Goal: Find contact information: Find contact information

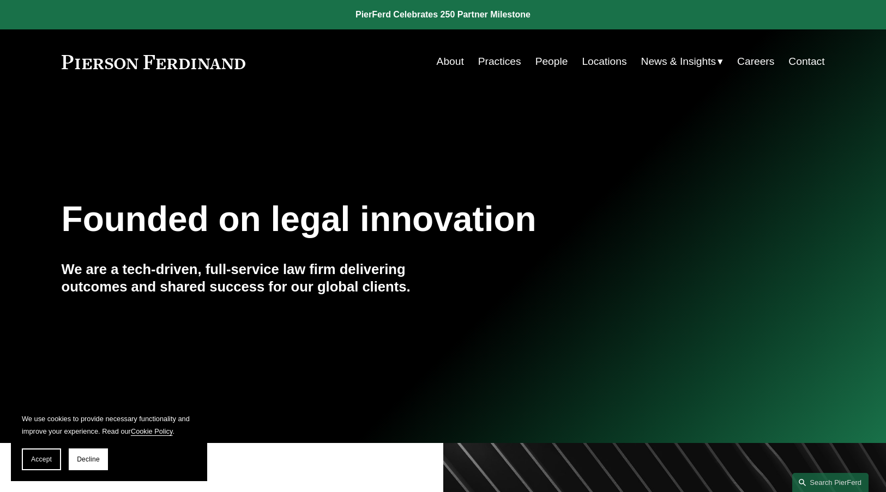
click at [601, 64] on link "Locations" at bounding box center [604, 61] width 45 height 21
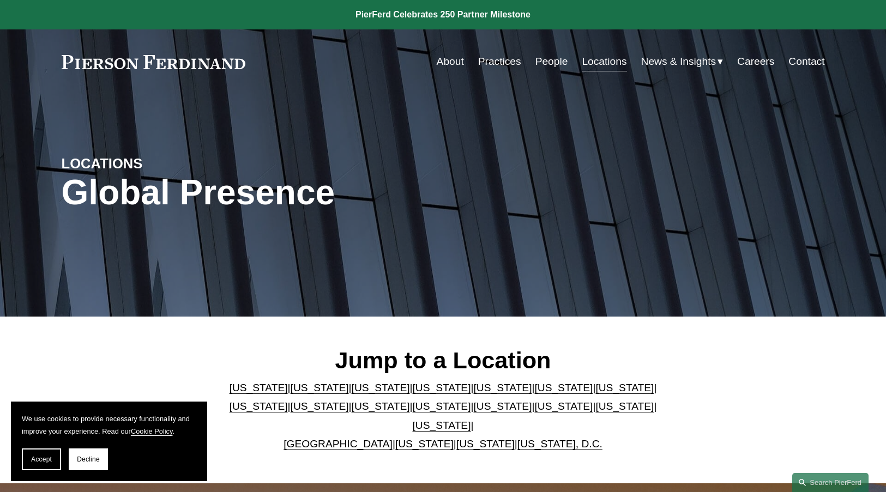
click at [288, 401] on link "[US_STATE]" at bounding box center [258, 406] width 58 height 11
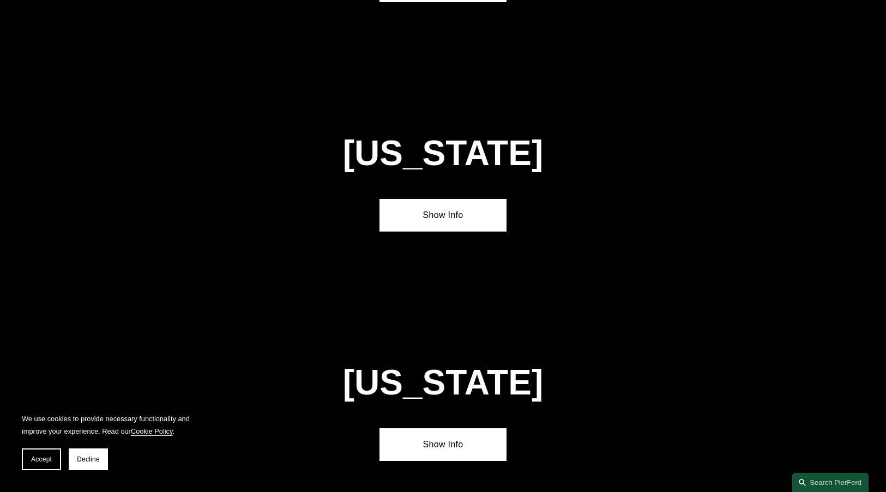
scroll to position [2087, 0]
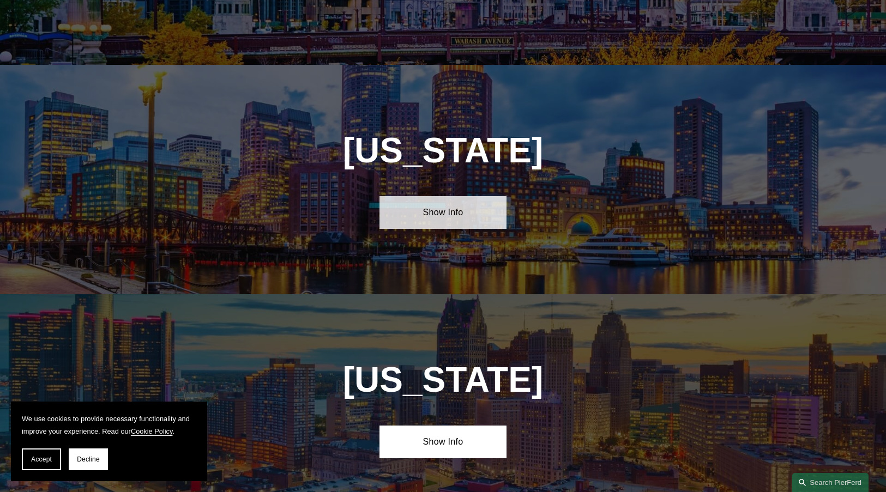
click at [449, 196] on link "Show Info" at bounding box center [442, 212] width 127 height 33
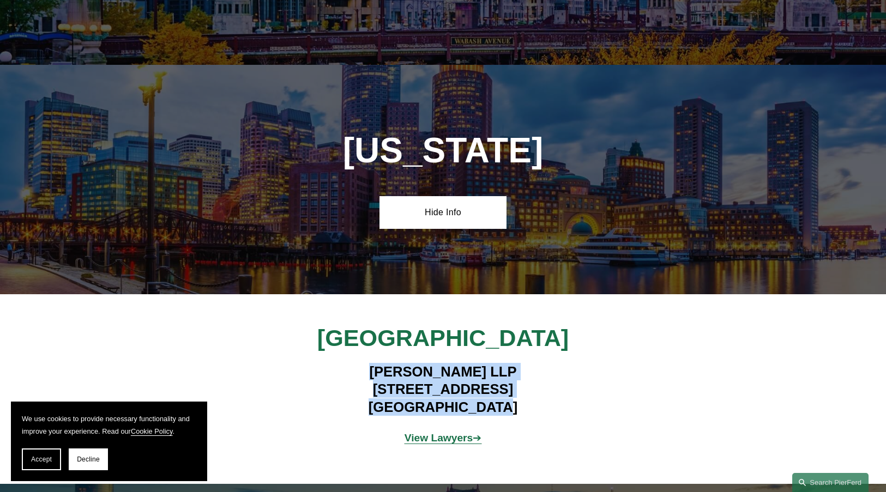
drag, startPoint x: 367, startPoint y: 304, endPoint x: 528, endPoint y: 343, distance: 165.5
click at [528, 363] on h4 "[PERSON_NAME] LLP [STREET_ADDRESS]" at bounding box center [443, 389] width 318 height 53
copy h4 "[PERSON_NAME] LLP [STREET_ADDRESS]"
click at [498, 356] on div "[PERSON_NAME] LLP [STREET_ADDRESS]" at bounding box center [443, 388] width 318 height 65
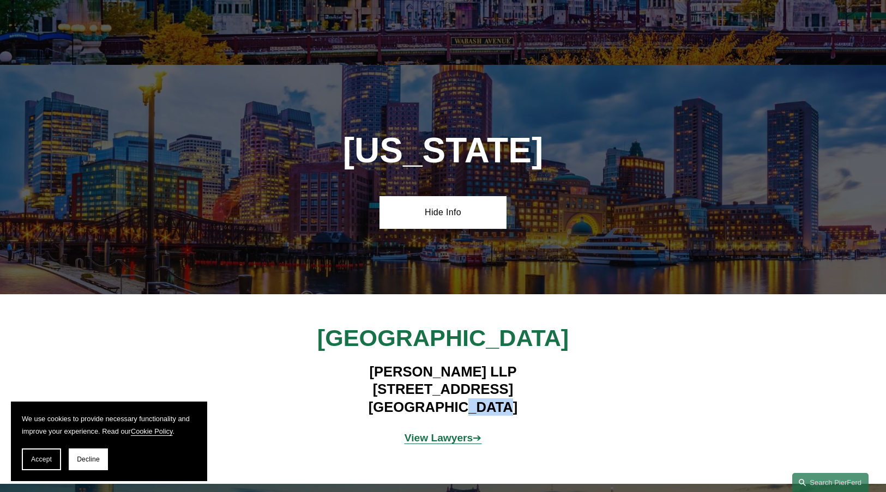
drag, startPoint x: 506, startPoint y: 344, endPoint x: 465, endPoint y: 341, distance: 40.5
click at [465, 363] on h4 "[PERSON_NAME] LLP [STREET_ADDRESS]" at bounding box center [443, 389] width 318 height 53
copy h4 "02110"
